Goal: Information Seeking & Learning: Learn about a topic

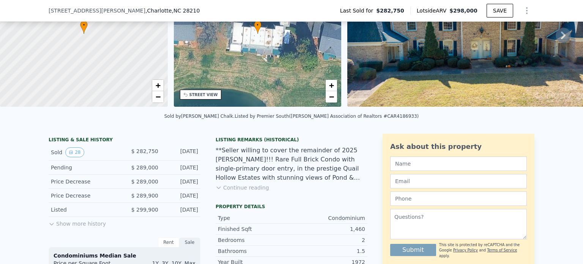
scroll to position [73, 0]
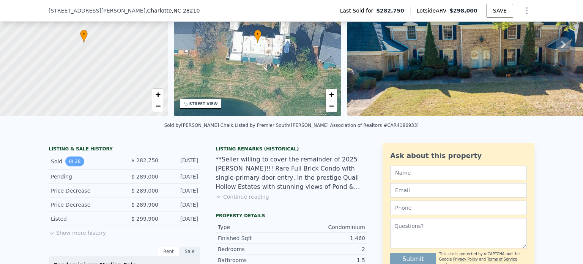
click at [71, 166] on button "28" at bounding box center [74, 161] width 19 height 10
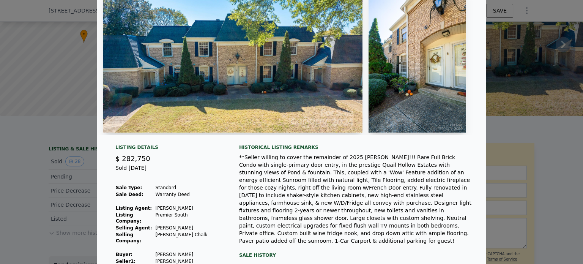
scroll to position [0, 0]
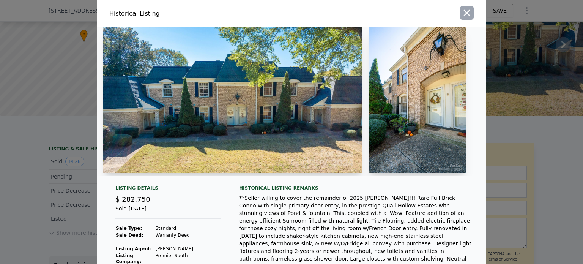
click at [468, 14] on icon "button" at bounding box center [467, 13] width 11 height 11
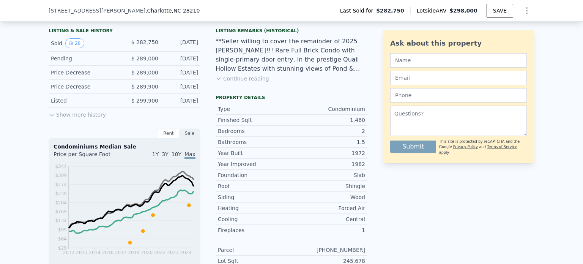
scroll to position [187, 0]
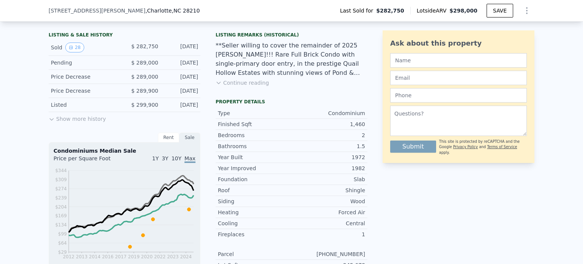
click at [76, 123] on button "Show more history" at bounding box center [77, 117] width 57 height 11
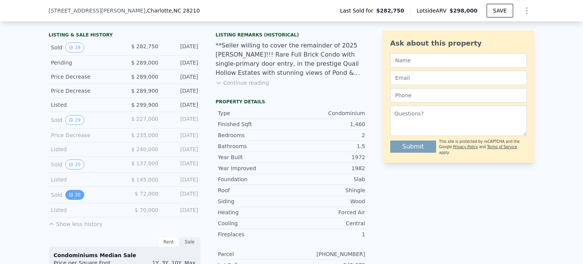
click at [70, 200] on button "20" at bounding box center [74, 195] width 19 height 10
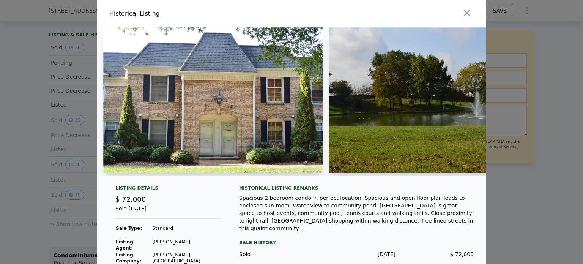
click at [378, 104] on img at bounding box center [439, 100] width 220 height 146
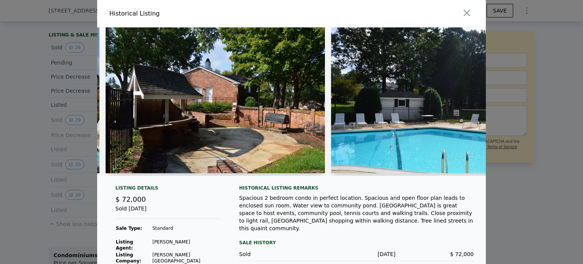
scroll to position [0, 2522]
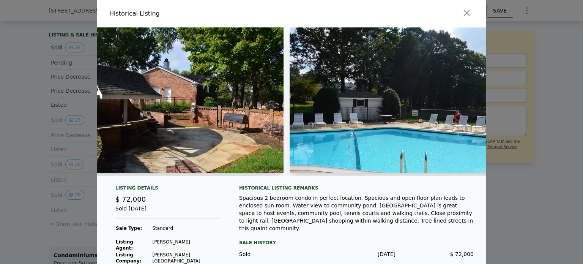
click at [71, 198] on div at bounding box center [291, 132] width 583 height 264
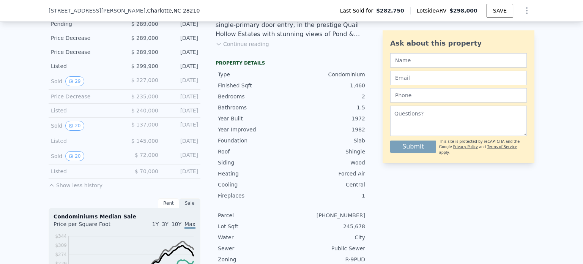
scroll to position [225, 0]
drag, startPoint x: 113, startPoint y: 122, endPoint x: 117, endPoint y: 146, distance: 23.9
click at [117, 145] on div "LISTING & SALE HISTORY Sold 28 $ 282,750 [DATE] Pending $ 289,000 [DATE] Price …" at bounding box center [125, 92] width 152 height 196
click at [70, 162] on button "20" at bounding box center [74, 157] width 19 height 10
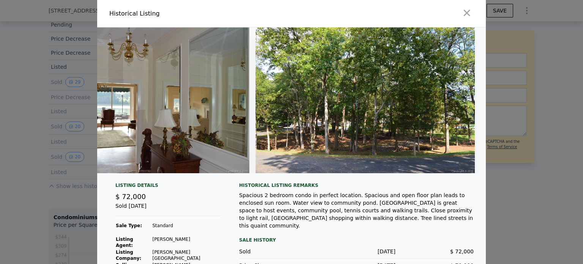
scroll to position [0, 4137]
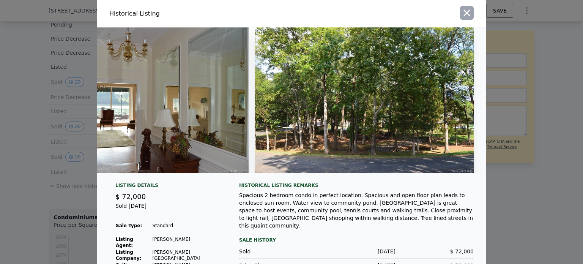
click at [464, 15] on icon "button" at bounding box center [467, 13] width 6 height 6
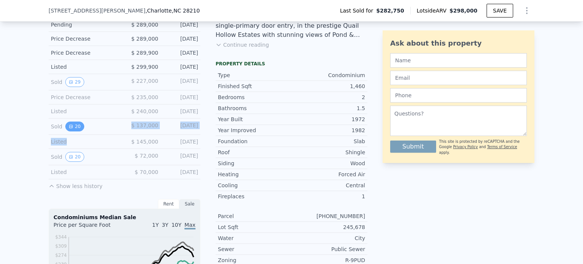
click at [74, 131] on button "20" at bounding box center [74, 127] width 19 height 10
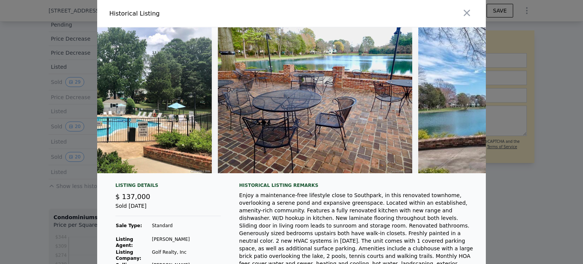
scroll to position [0, 2841]
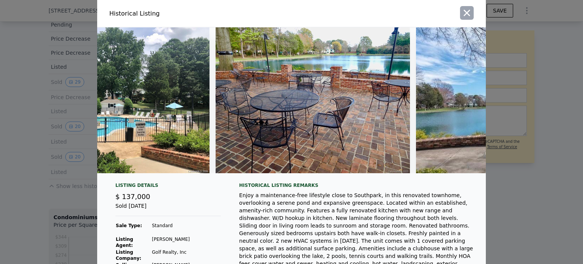
click at [465, 16] on icon "button" at bounding box center [467, 13] width 11 height 11
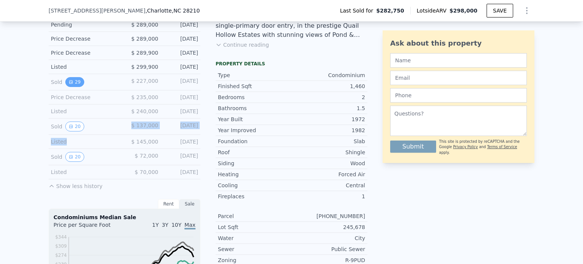
click at [73, 85] on button "29" at bounding box center [74, 82] width 19 height 10
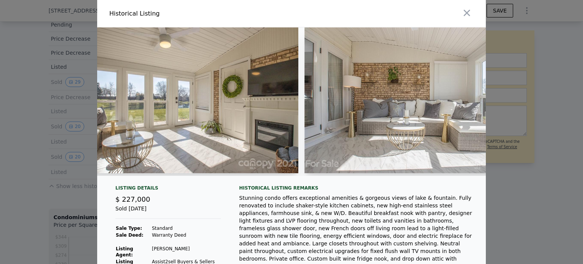
scroll to position [0, 5834]
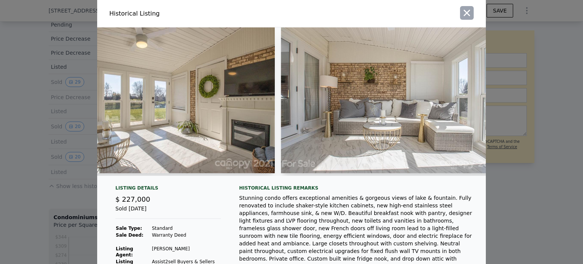
click at [465, 17] on icon "button" at bounding box center [467, 13] width 11 height 11
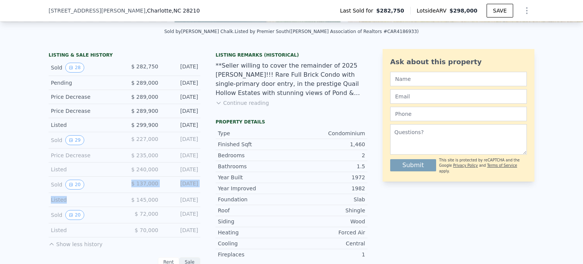
scroll to position [111, 0]
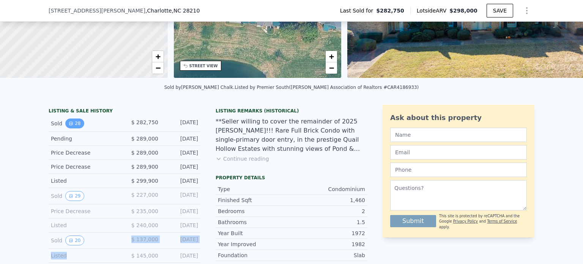
click at [73, 126] on button "28" at bounding box center [74, 123] width 19 height 10
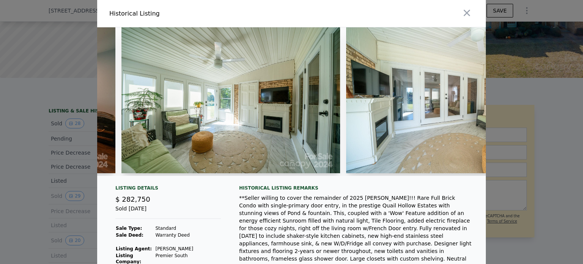
scroll to position [0, 2081]
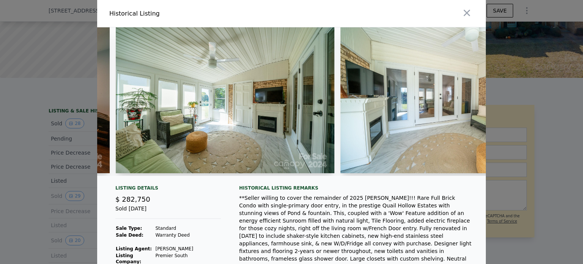
click at [145, 32] on img at bounding box center [225, 100] width 219 height 146
click at [465, 12] on icon "button" at bounding box center [467, 13] width 6 height 6
